Goal: Communication & Community: Answer question/provide support

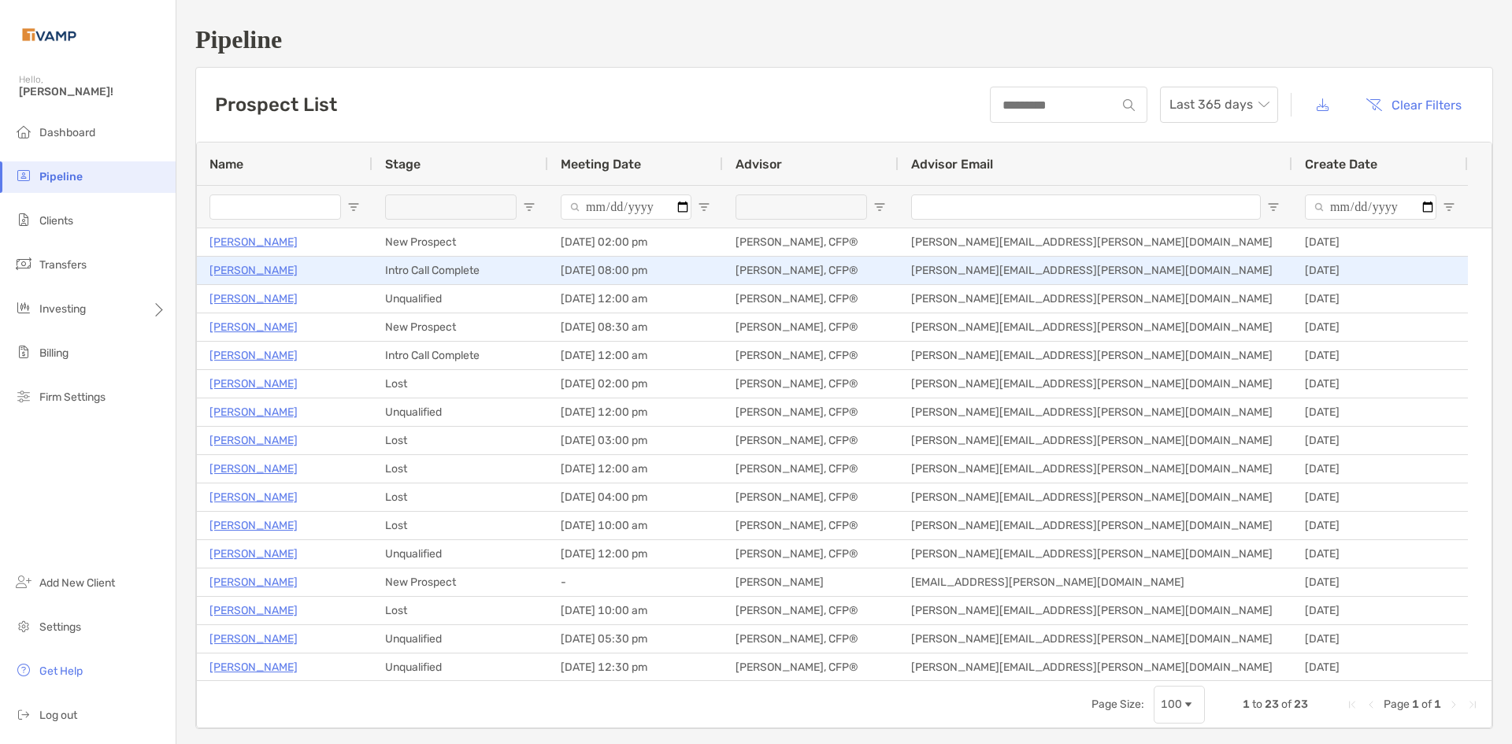
click at [238, 276] on p "[PERSON_NAME]" at bounding box center [253, 271] width 88 height 20
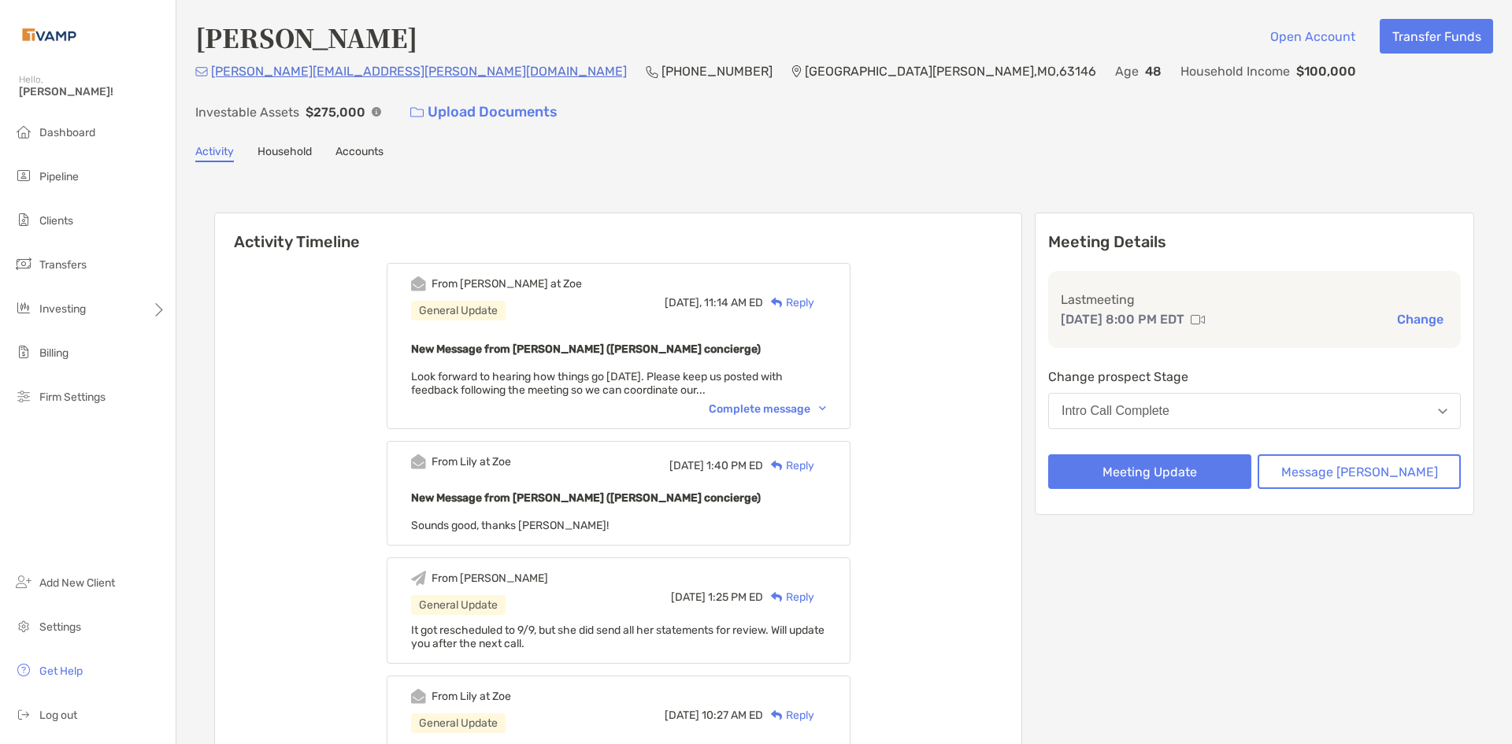
click at [801, 402] on div "Complete message" at bounding box center [767, 408] width 117 height 13
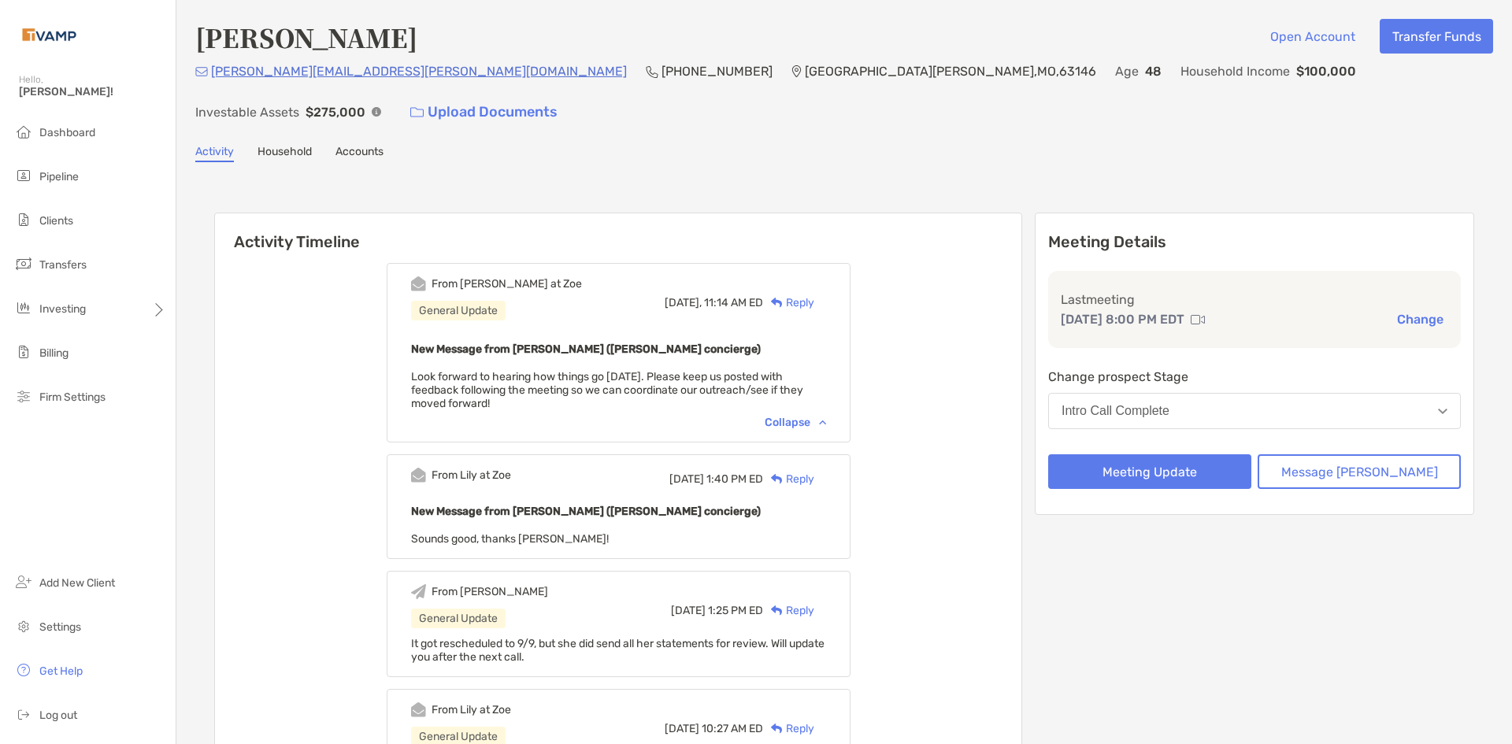
click at [812, 294] on div "Reply" at bounding box center [788, 302] width 51 height 17
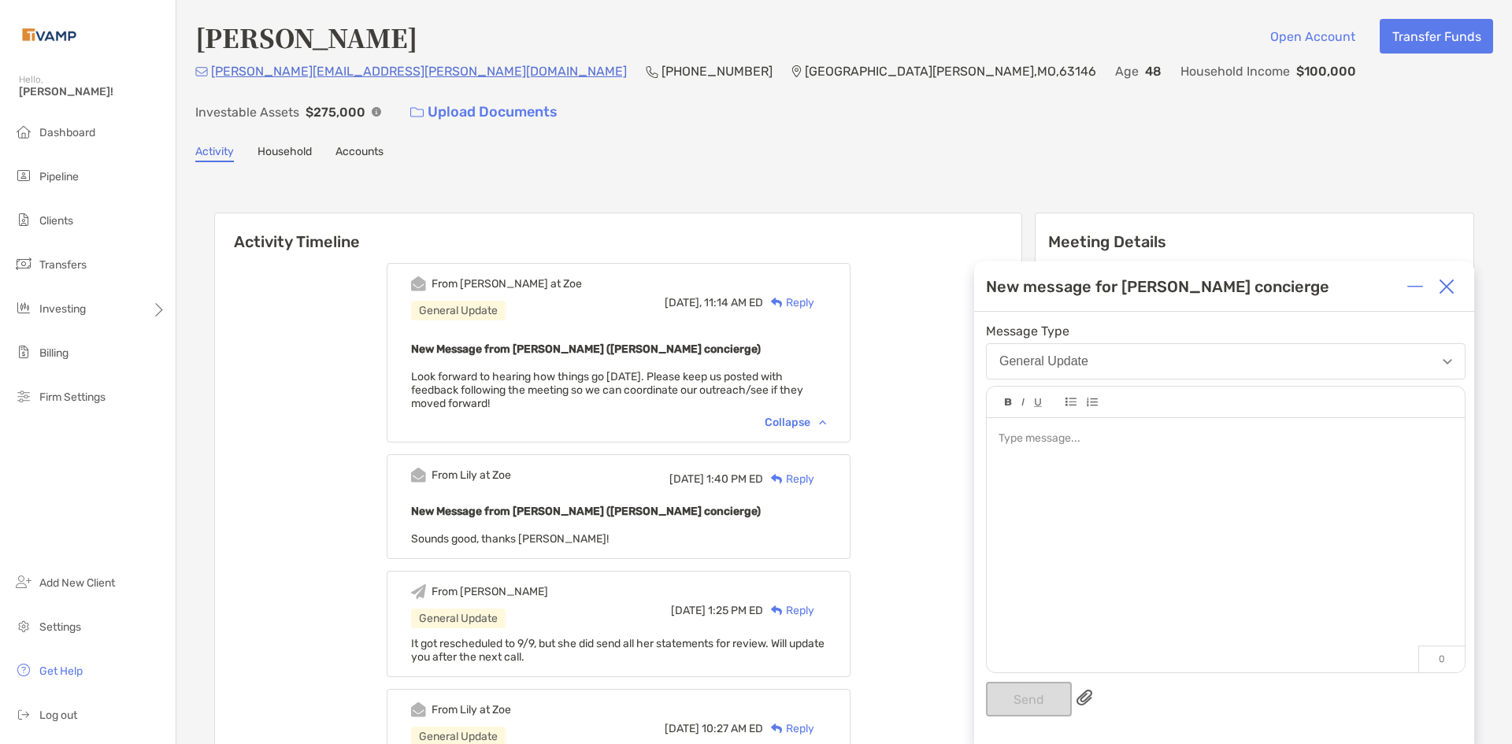
click at [1108, 436] on div at bounding box center [1224, 439] width 453 height 17
click at [1358, 444] on div "**********" at bounding box center [1224, 439] width 453 height 17
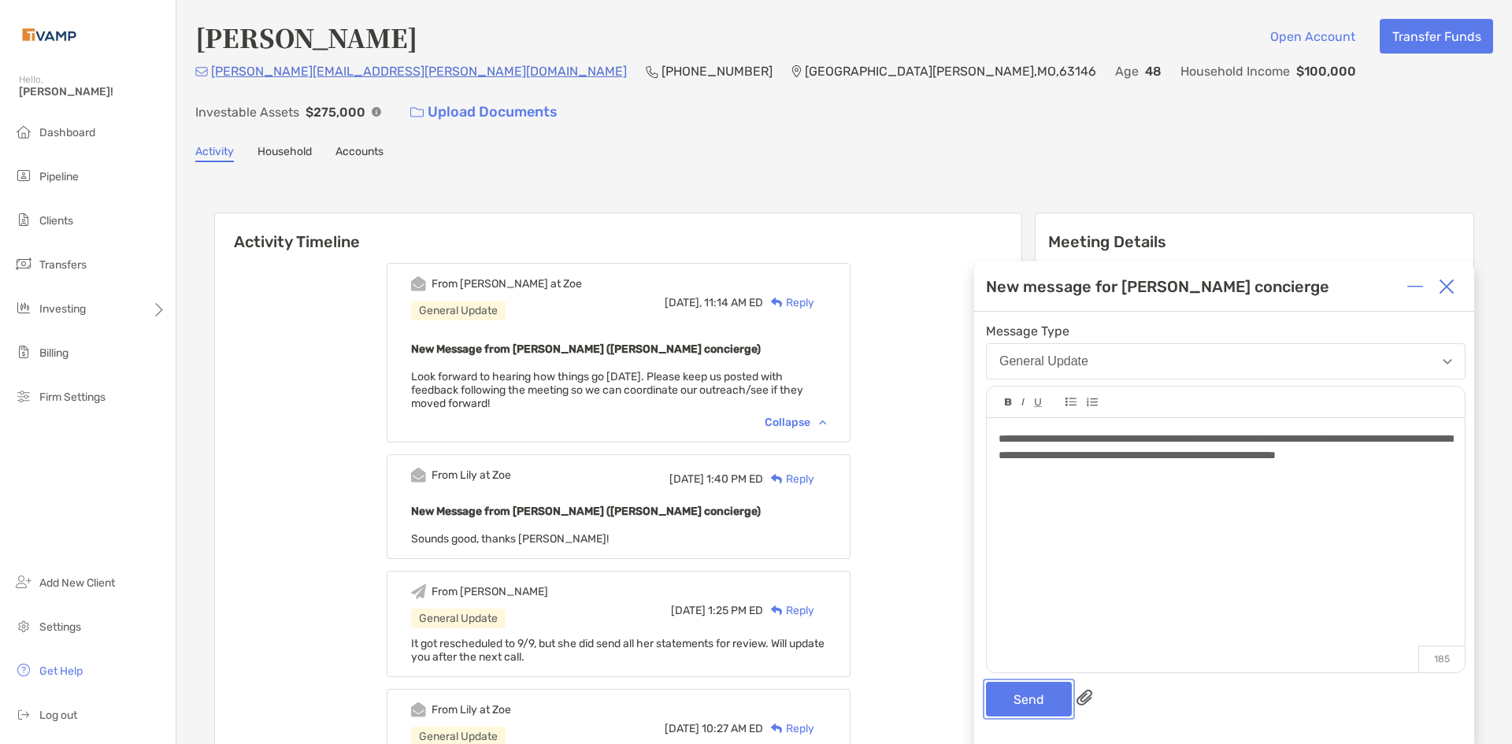
click at [1002, 695] on button "Send" at bounding box center [1029, 699] width 86 height 35
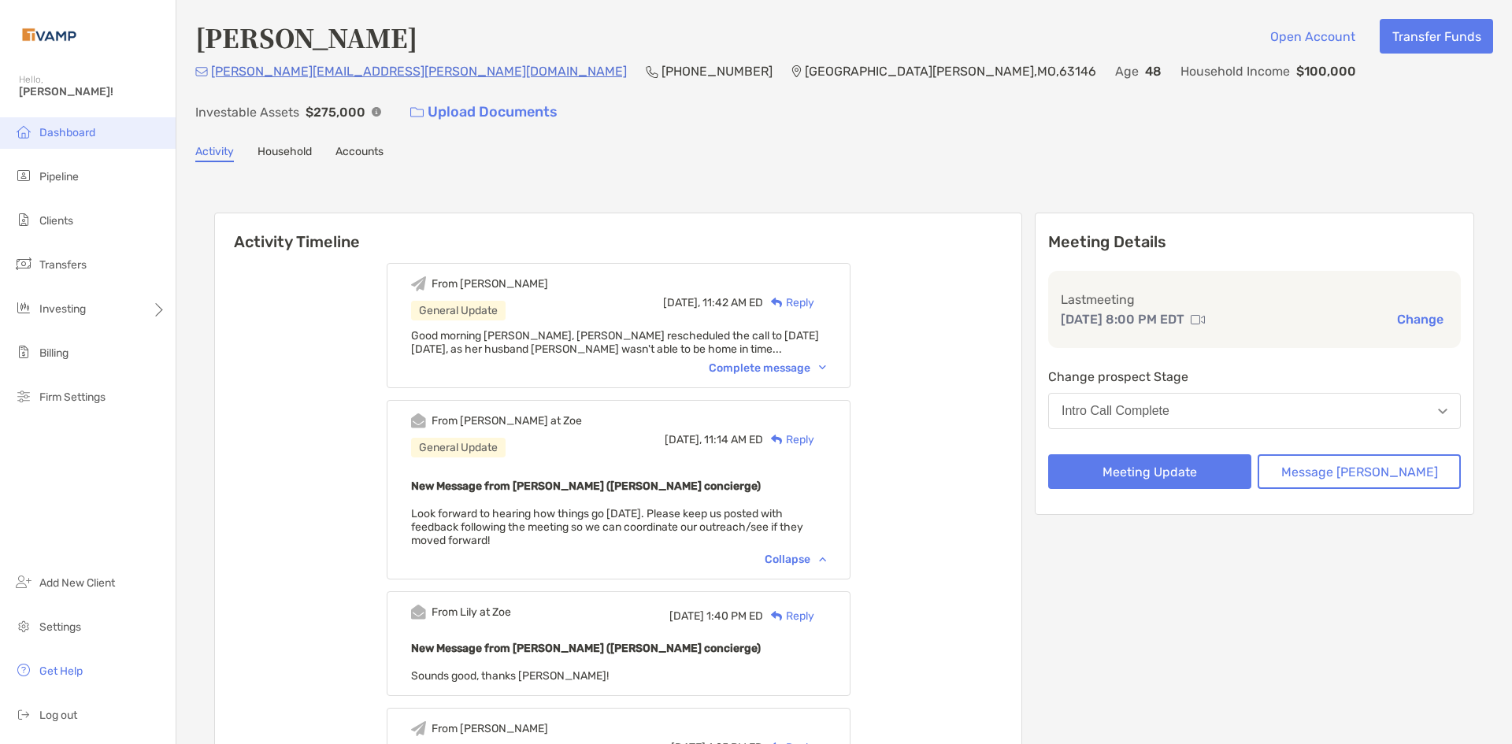
click at [76, 131] on span "Dashboard" at bounding box center [67, 132] width 56 height 13
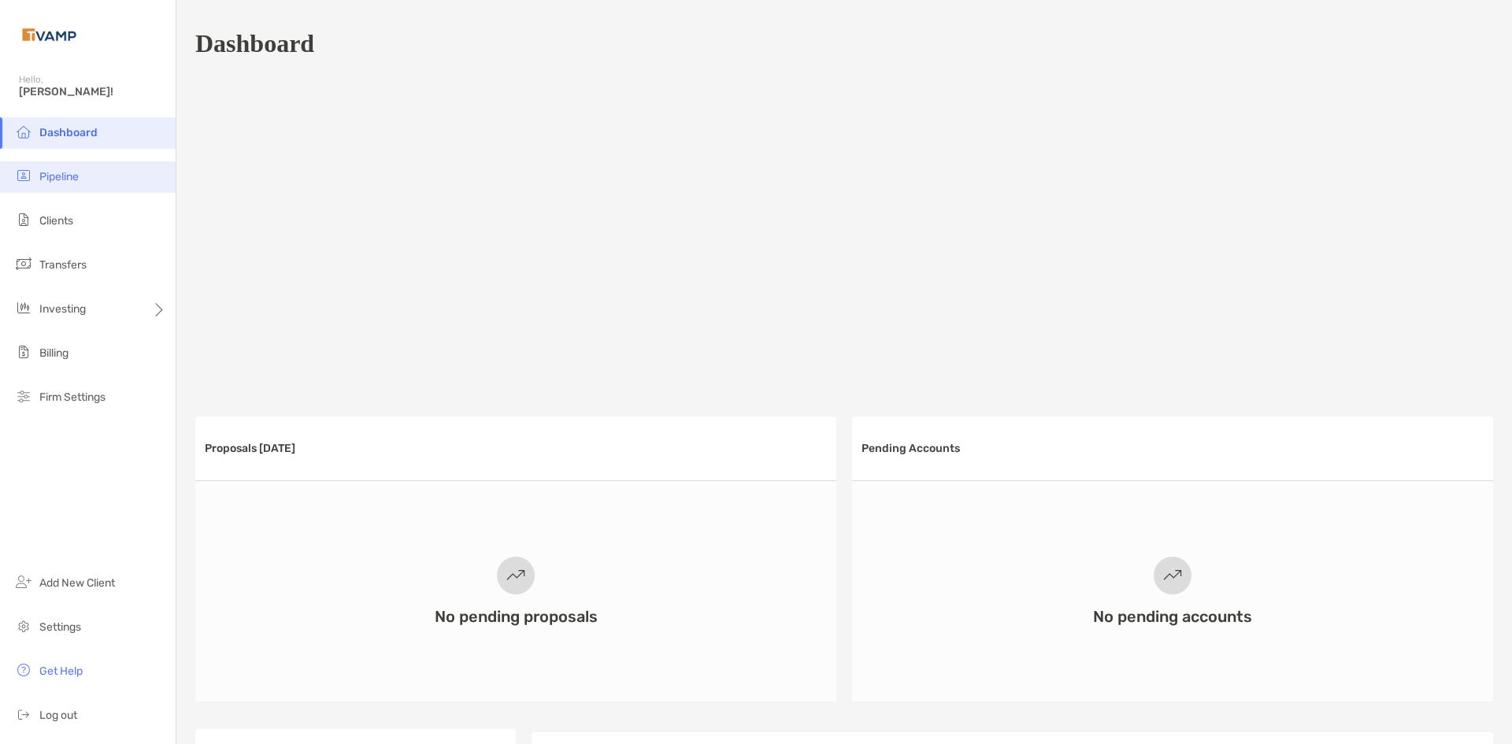
click at [66, 179] on span "Pipeline" at bounding box center [58, 176] width 39 height 13
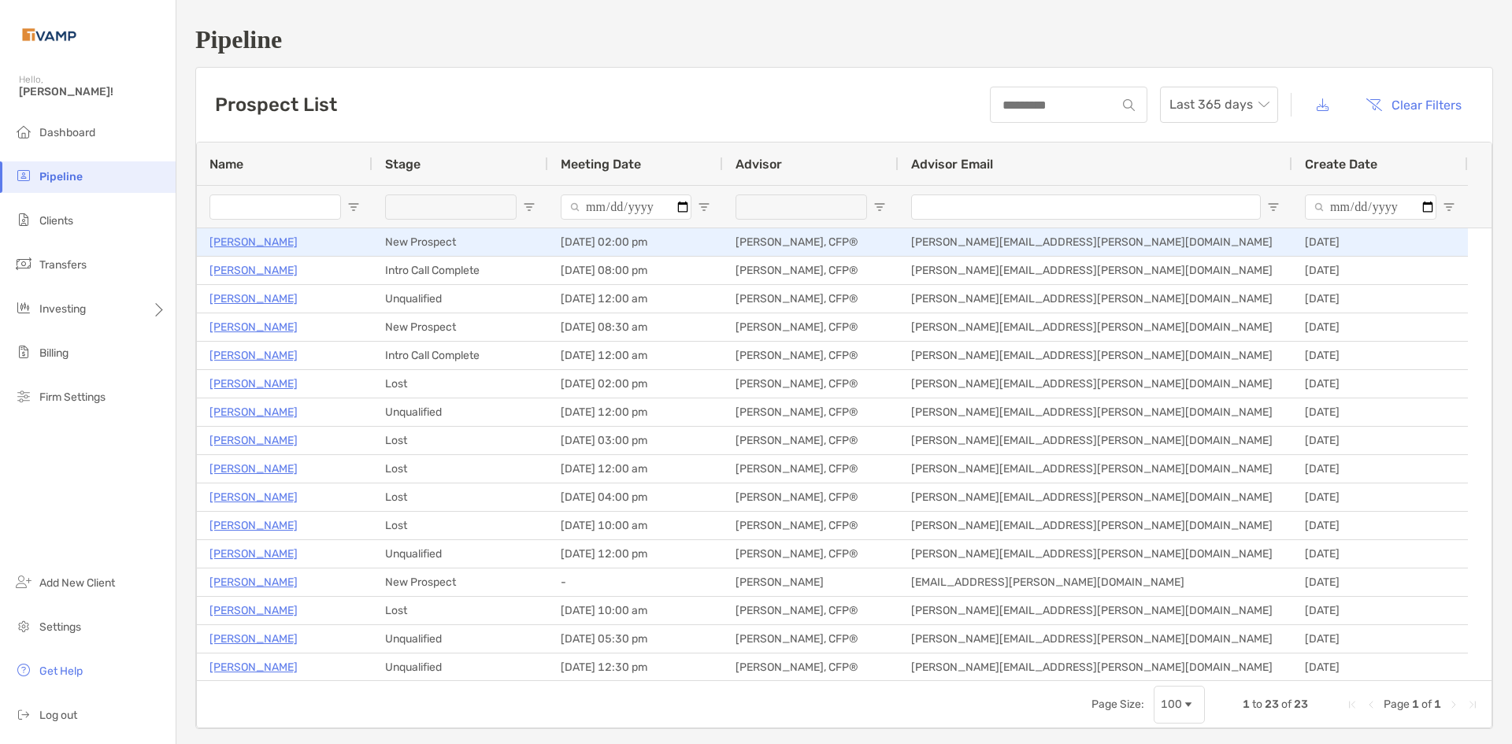
click at [245, 245] on p "[PERSON_NAME]" at bounding box center [253, 242] width 88 height 20
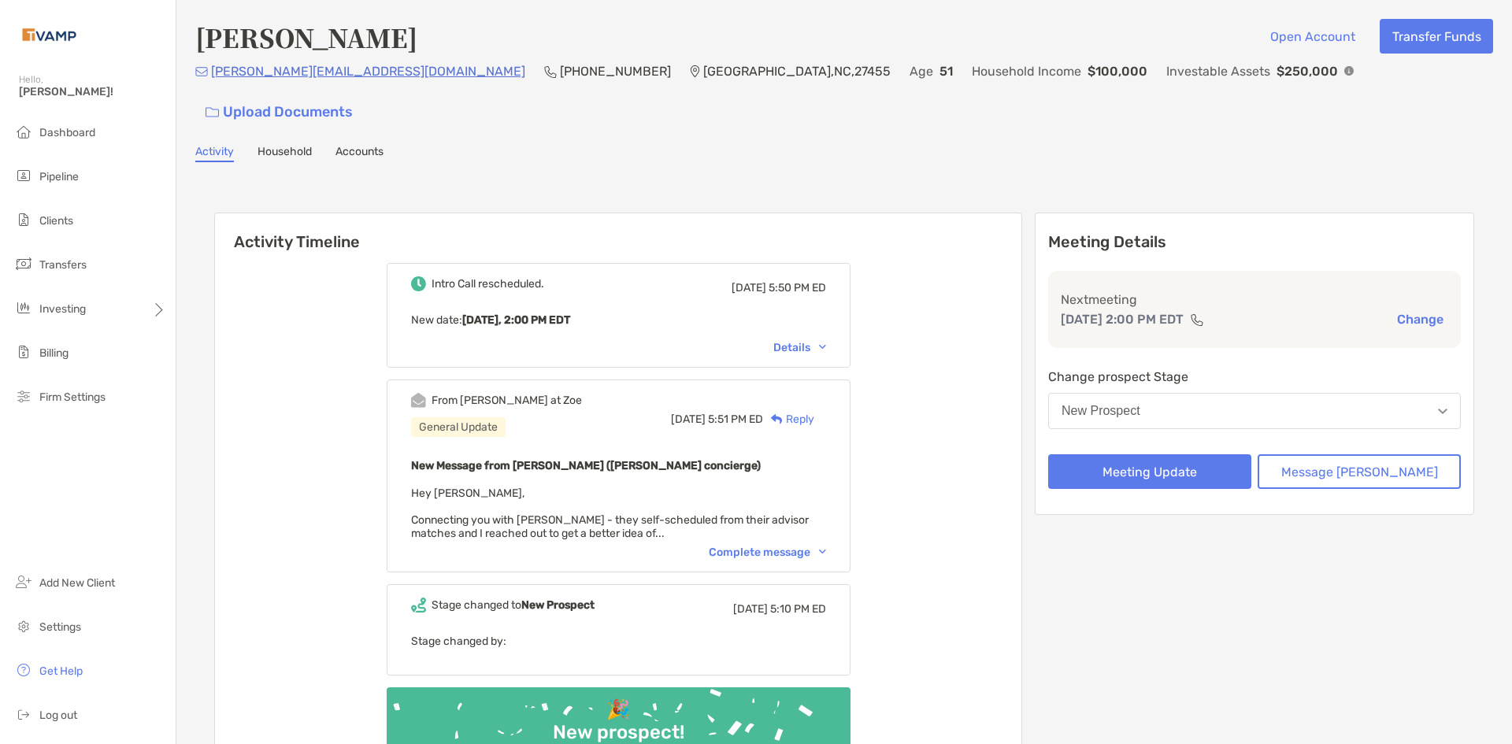
click at [826, 546] on div "Complete message" at bounding box center [767, 552] width 117 height 13
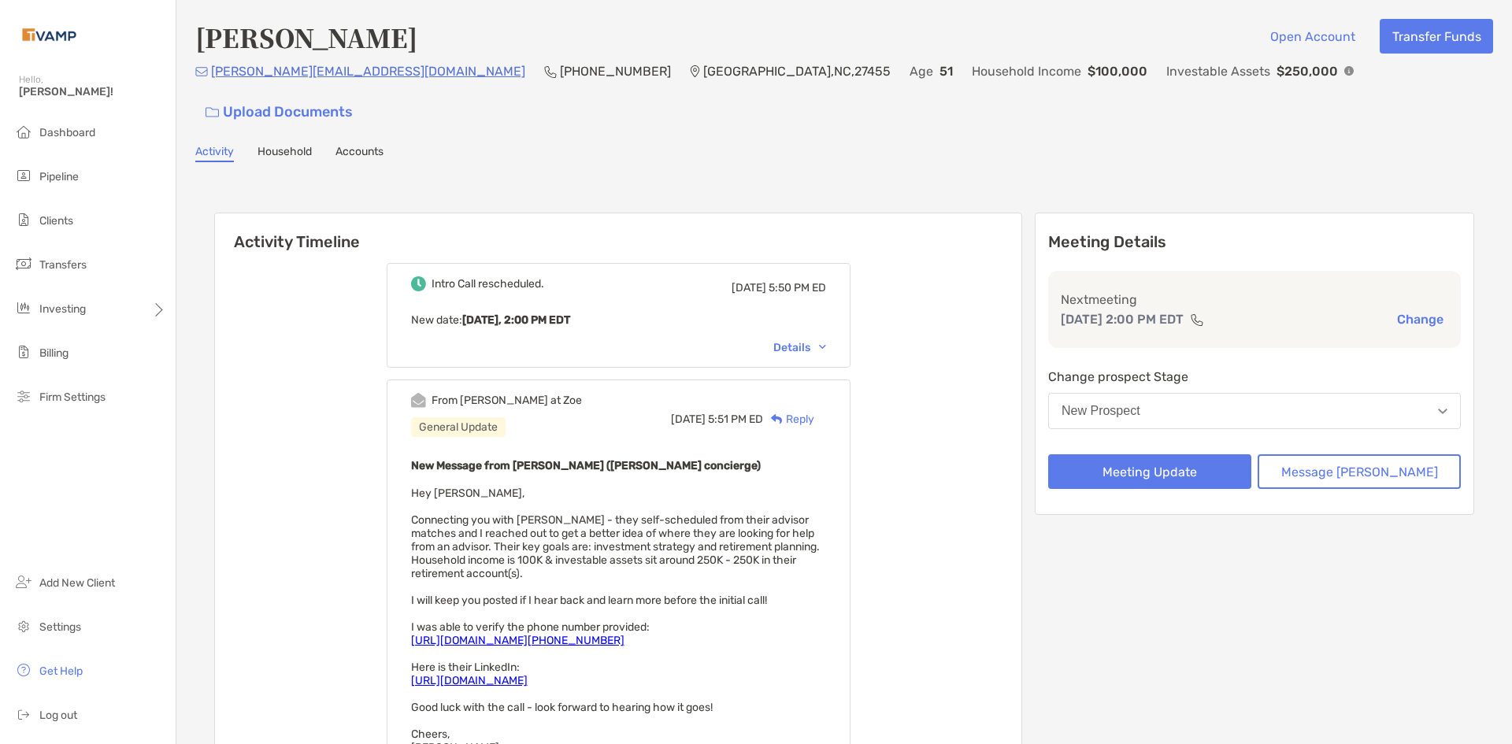
click at [303, 77] on p "[PERSON_NAME][EMAIL_ADDRESS][DOMAIN_NAME]" at bounding box center [368, 71] width 314 height 20
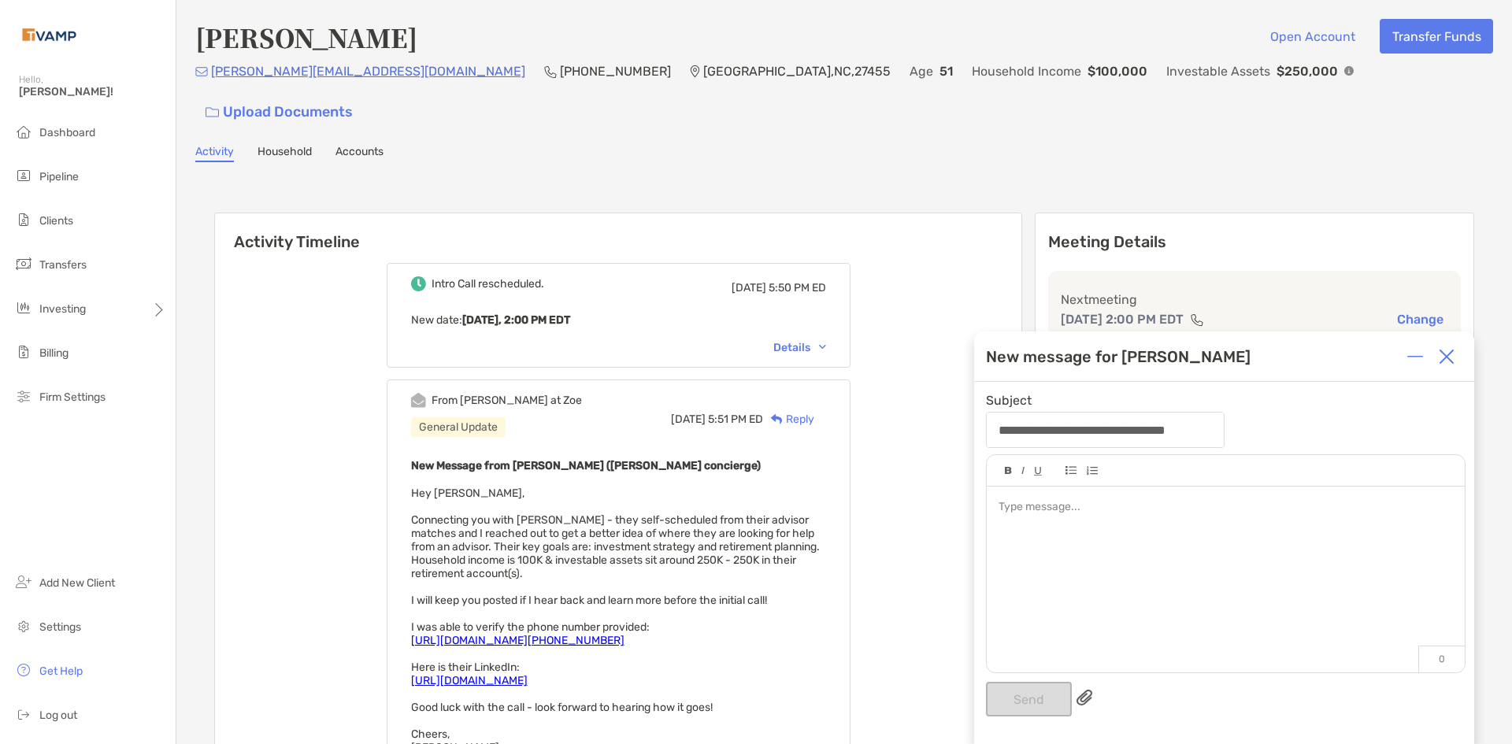
click at [1453, 359] on img at bounding box center [1446, 357] width 16 height 16
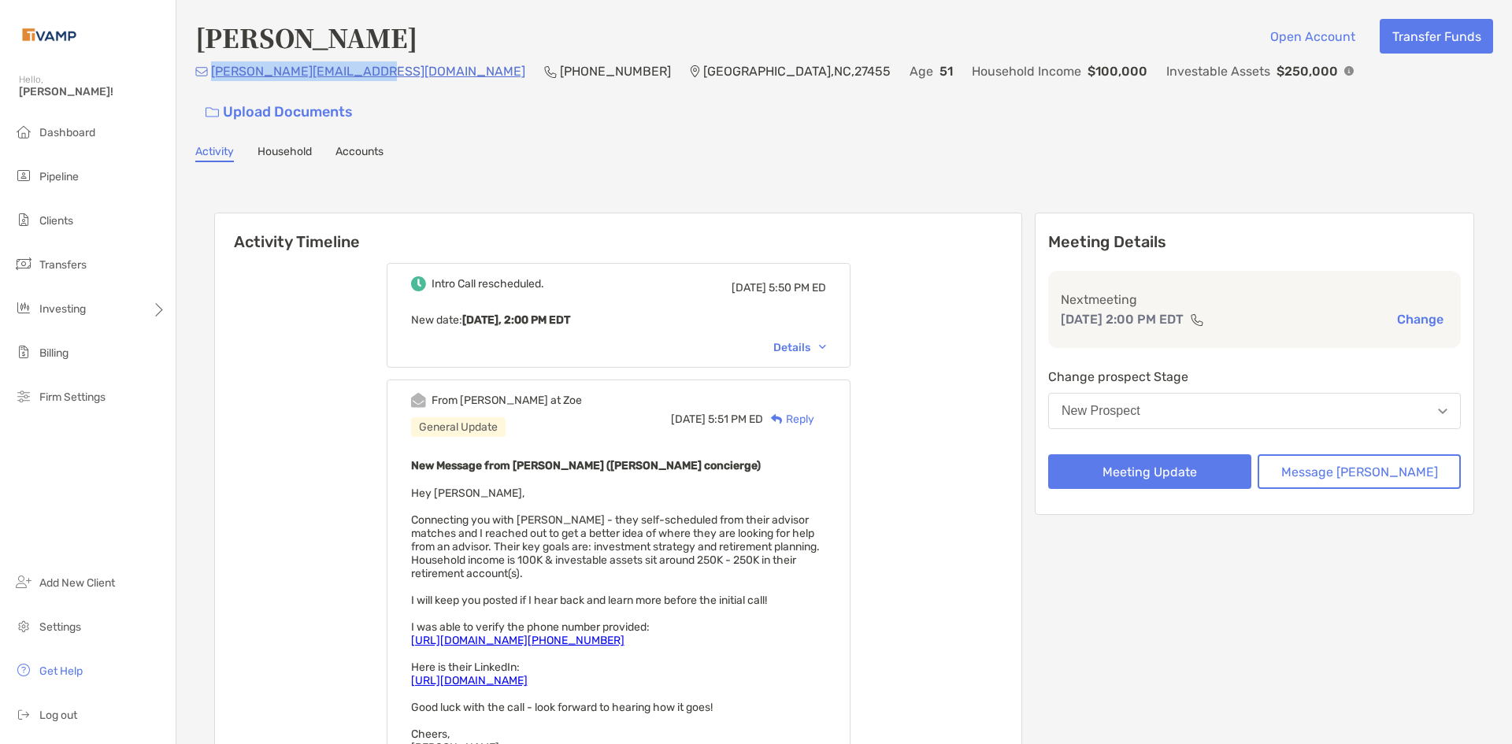
drag, startPoint x: 372, startPoint y: 83, endPoint x: 213, endPoint y: 93, distance: 159.4
click at [213, 93] on div "[PERSON_NAME][EMAIL_ADDRESS][DOMAIN_NAME] [PHONE_NUMBER] [GEOGRAPHIC_DATA] , [G…" at bounding box center [843, 95] width 1297 height 68
copy p "[PERSON_NAME][EMAIL_ADDRESS][DOMAIN_NAME]"
click at [453, 145] on div "Activity Household Accounts" at bounding box center [843, 153] width 1297 height 17
